Goal: Transaction & Acquisition: Purchase product/service

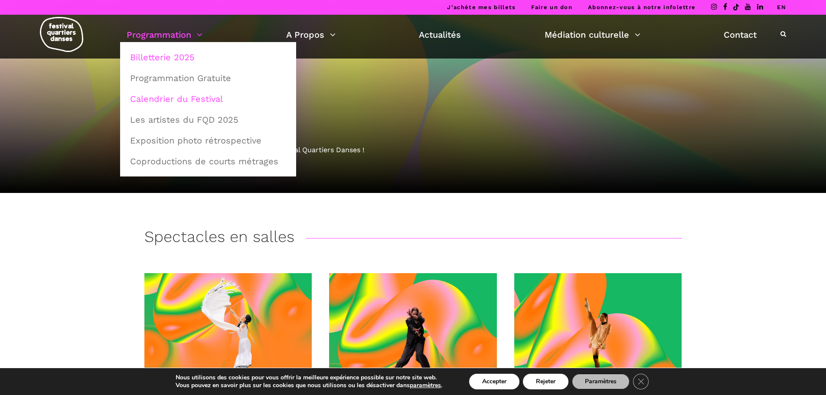
click at [189, 98] on link "Calendrier du Festival" at bounding box center [208, 99] width 167 height 20
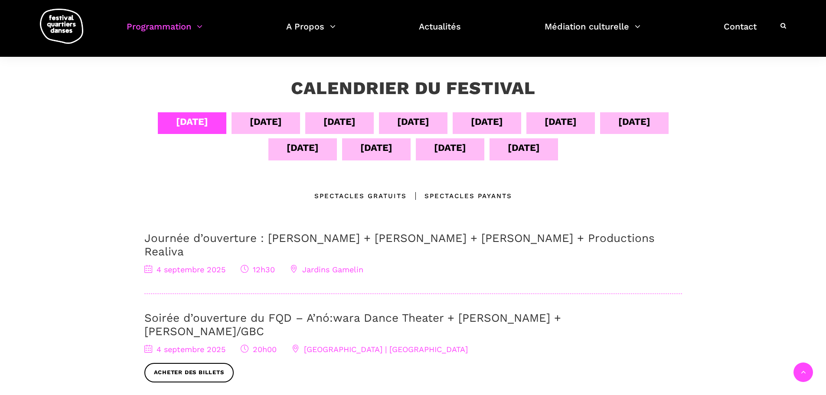
scroll to position [43, 0]
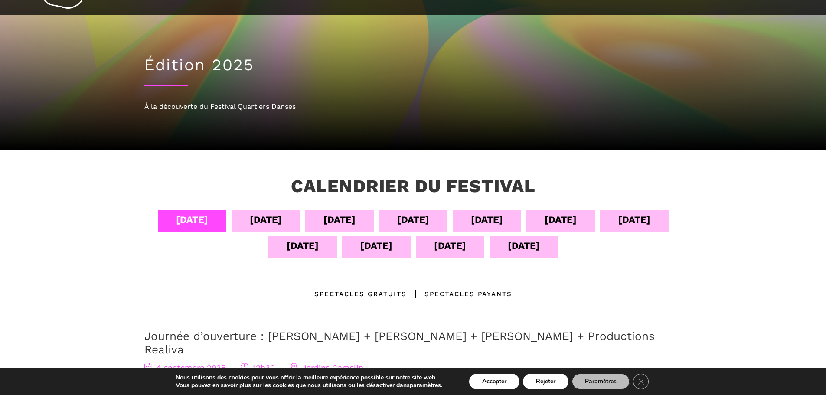
click at [429, 226] on div "[DATE]" at bounding box center [413, 219] width 32 height 15
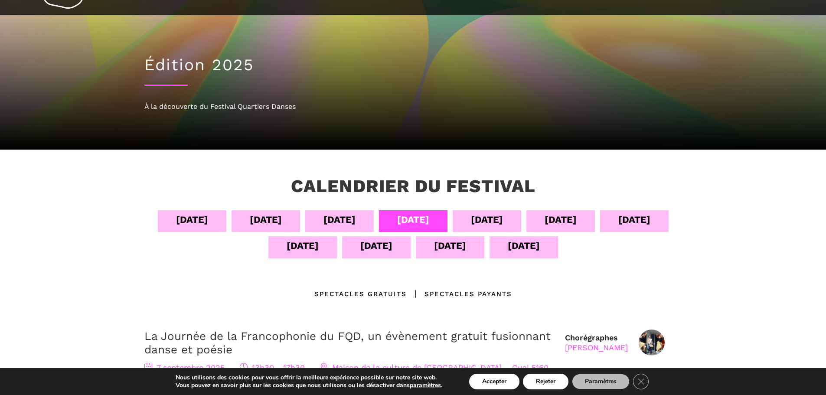
click at [496, 226] on div "[DATE]" at bounding box center [487, 219] width 32 height 15
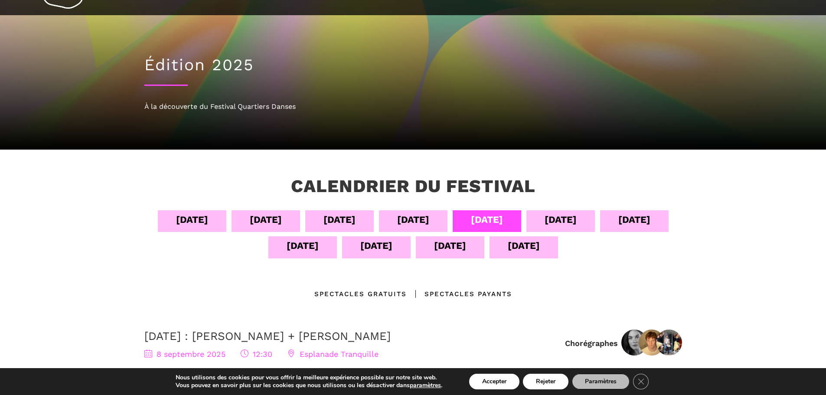
click at [539, 225] on div "[DATE]" at bounding box center [561, 221] width 69 height 22
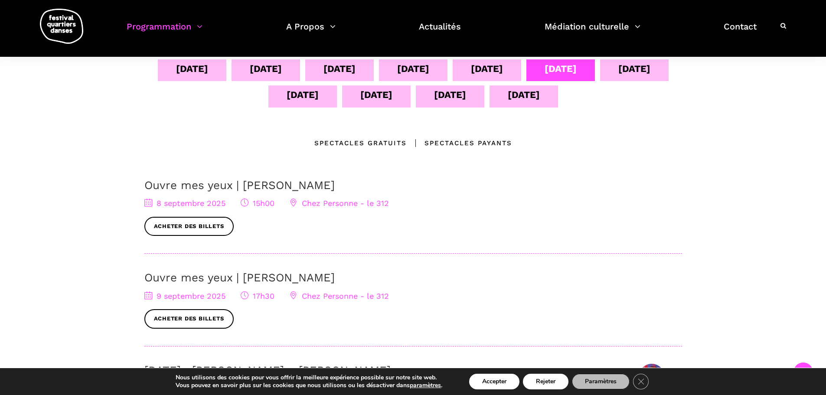
scroll to position [174, 0]
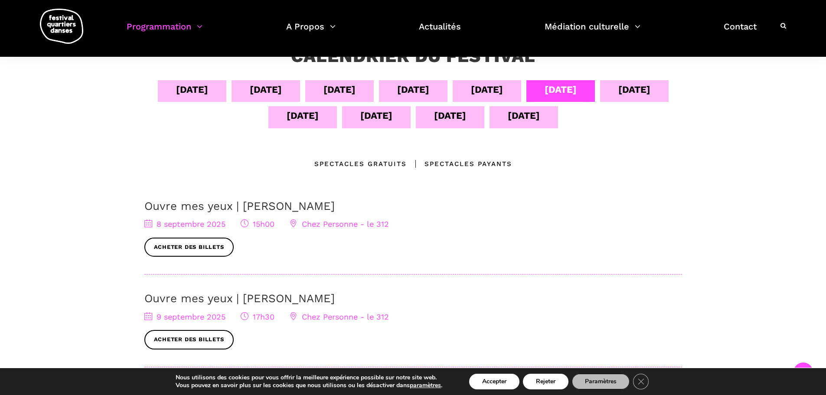
click at [239, 207] on link "Ouvre mes yeux | [PERSON_NAME]" at bounding box center [239, 206] width 190 height 13
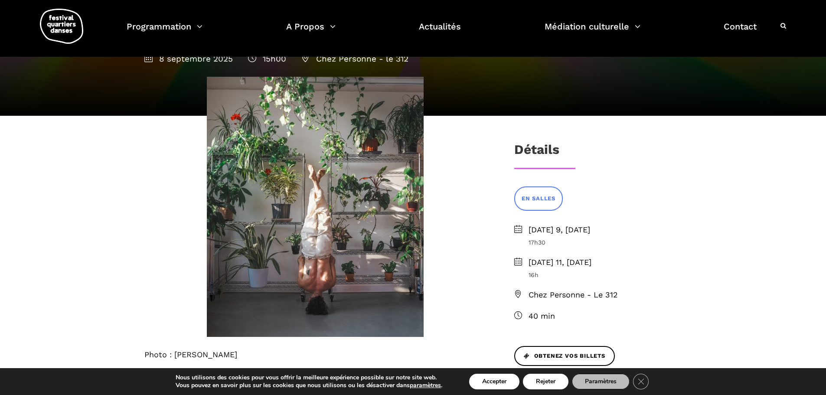
scroll to position [130, 0]
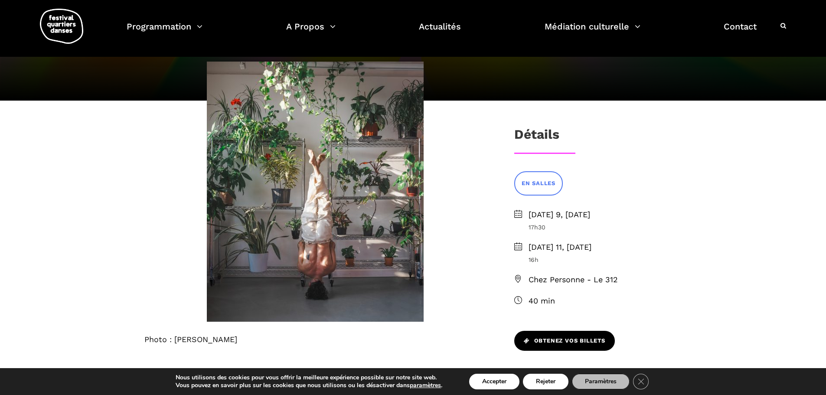
click at [575, 340] on span "Obtenez vos billets" at bounding box center [565, 341] width 82 height 9
click at [563, 342] on span "Obtenez vos billets" at bounding box center [565, 341] width 82 height 9
